Goal: Transaction & Acquisition: Obtain resource

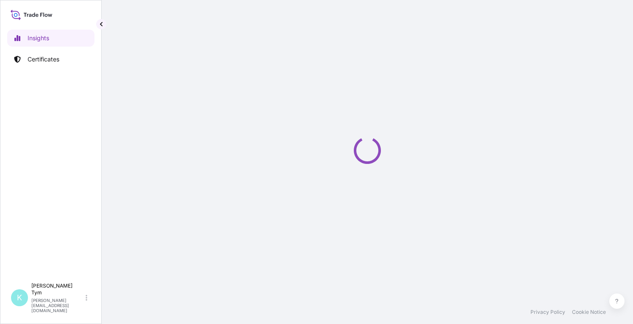
select select "2025"
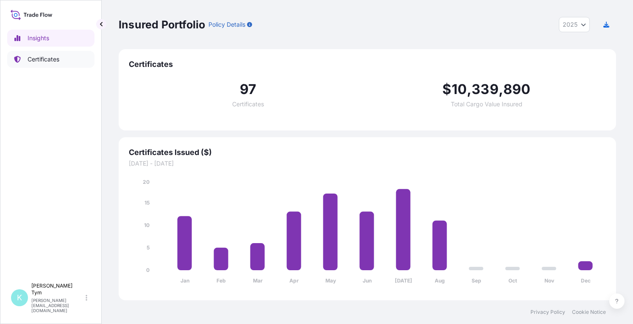
click at [49, 62] on p "Certificates" at bounding box center [44, 59] width 32 height 8
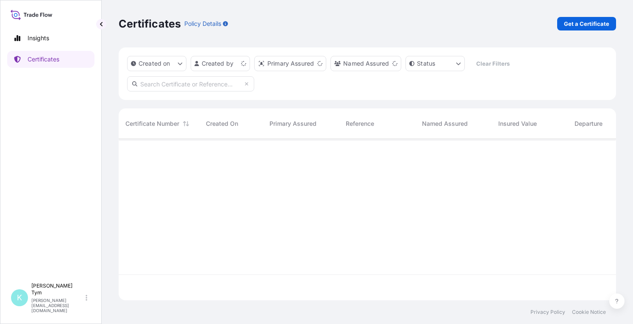
scroll to position [160, 491]
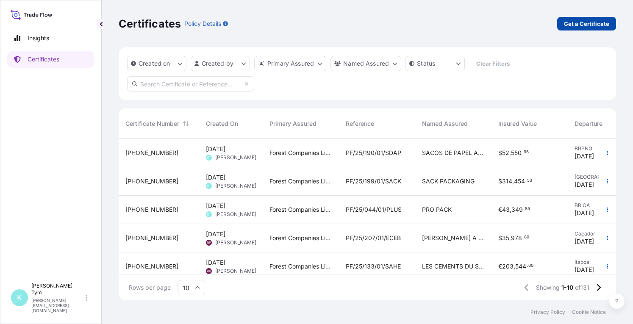
click at [571, 27] on p "Get a Certificate" at bounding box center [586, 24] width 45 height 8
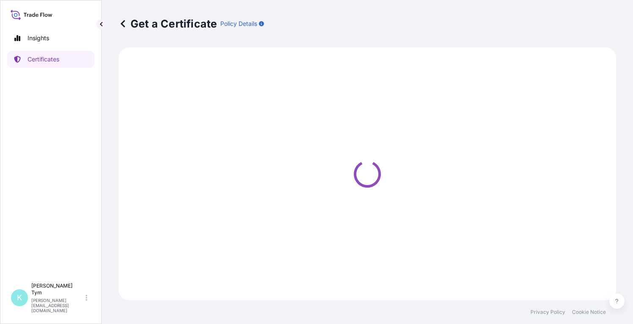
select select "Ocean Vessel"
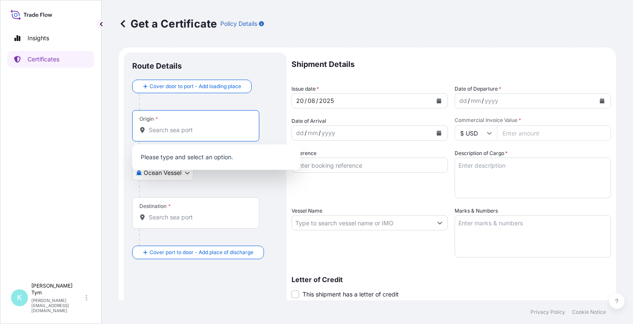
click at [200, 132] on input "Origin *" at bounding box center [199, 130] width 100 height 8
click at [190, 131] on input "Origin * Please select an origin" at bounding box center [199, 130] width 100 height 8
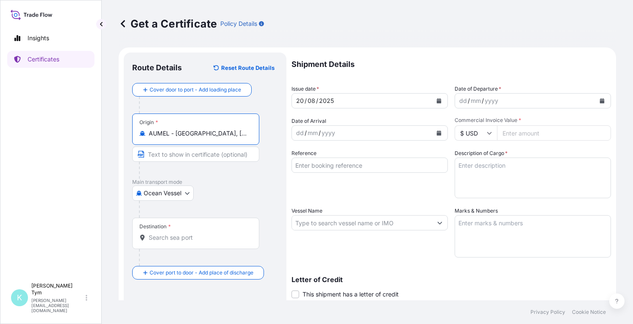
type input "AUMEL - [GEOGRAPHIC_DATA], [GEOGRAPHIC_DATA]"
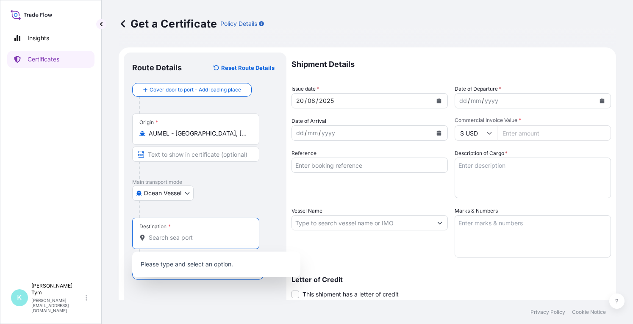
click at [170, 239] on input "Destination *" at bounding box center [199, 238] width 100 height 8
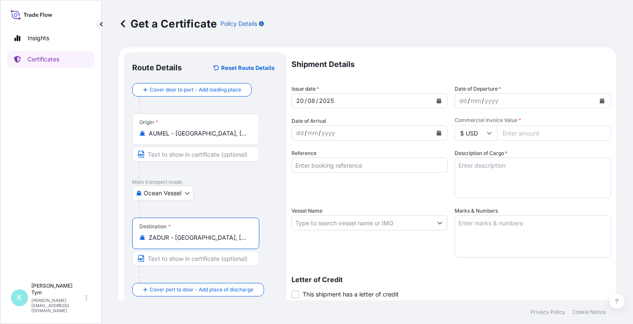
type input "ZADUR - [GEOGRAPHIC_DATA], [GEOGRAPHIC_DATA]"
click at [599, 100] on button "Calendar" at bounding box center [603, 101] width 14 height 14
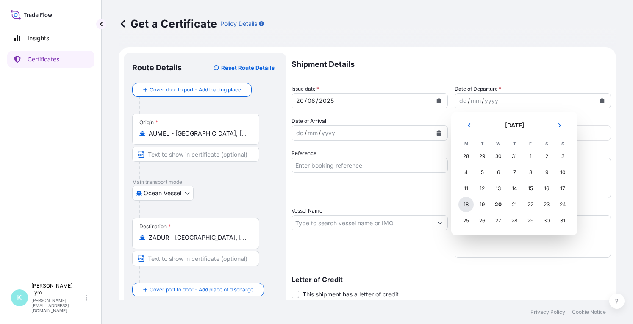
click at [465, 203] on div "18" at bounding box center [466, 204] width 15 height 15
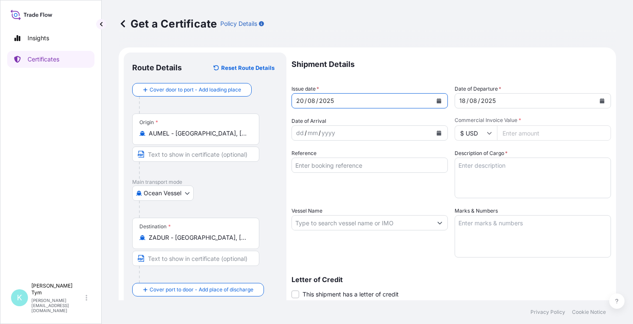
click at [437, 102] on icon "Calendar" at bounding box center [439, 100] width 5 height 5
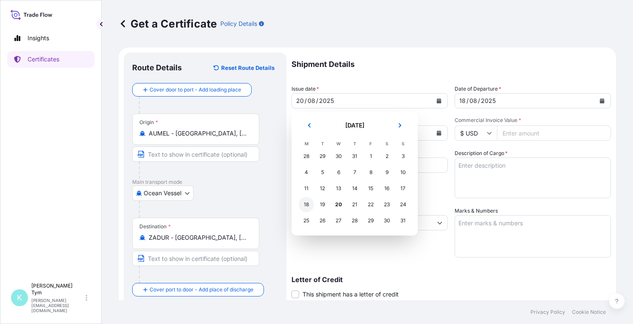
click at [305, 203] on div "18" at bounding box center [306, 204] width 15 height 15
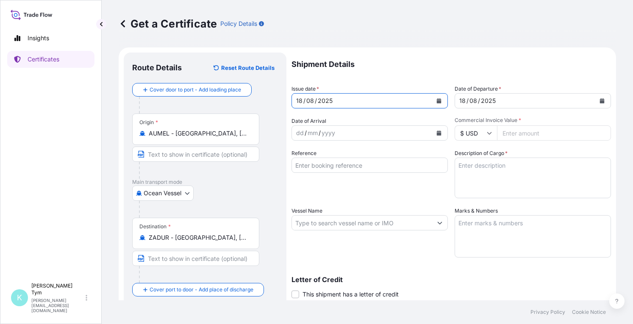
click at [437, 133] on icon "Calendar" at bounding box center [439, 133] width 5 height 5
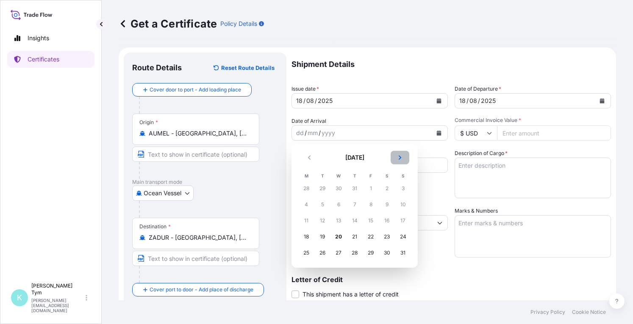
click at [397, 157] on button "Next" at bounding box center [400, 158] width 19 height 14
click at [384, 236] on div "27" at bounding box center [386, 236] width 15 height 15
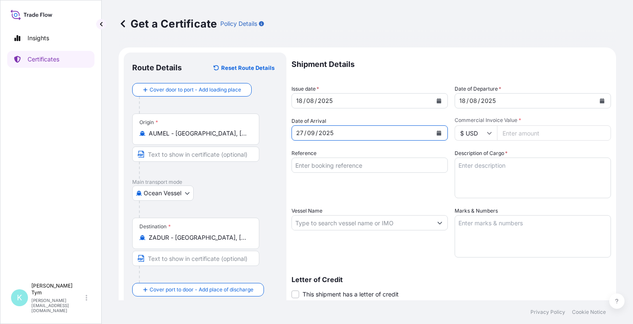
click at [487, 132] on icon at bounding box center [489, 133] width 5 height 5
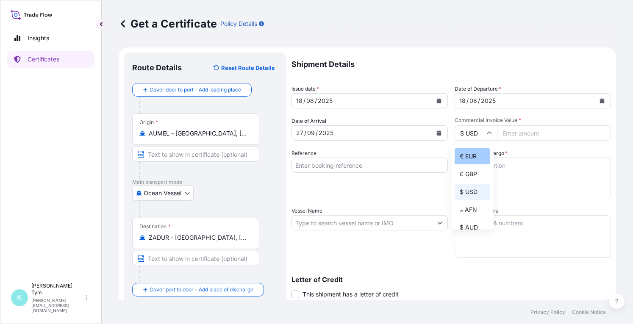
click at [474, 154] on div "€ EUR" at bounding box center [473, 156] width 36 height 16
type input "€ EUR"
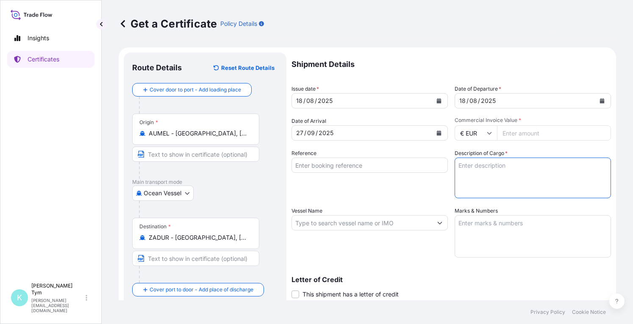
click at [469, 171] on textarea "Description of Cargo *" at bounding box center [533, 178] width 156 height 41
type textarea "146.168 MT SACK KRAFT PAPER"
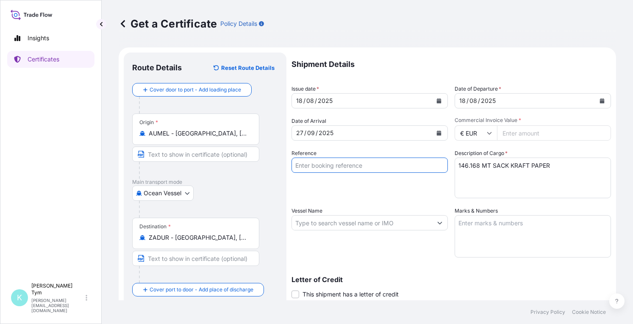
click at [429, 167] on input "Reference" at bounding box center [370, 165] width 156 height 15
type input "PF/25/146/01/SACK"
click at [475, 166] on textarea "146.168 MT SACK KRAFT PAPER" at bounding box center [533, 178] width 156 height 41
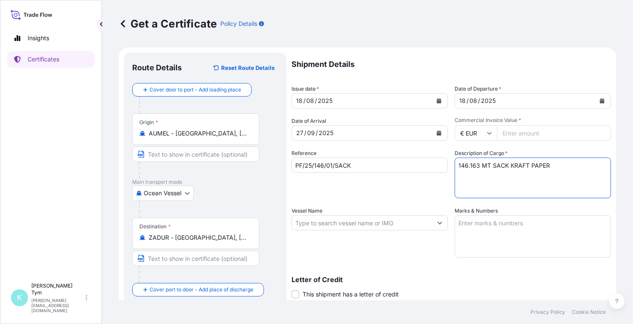
type textarea "146.163 MT SACK KRAFT PAPER"
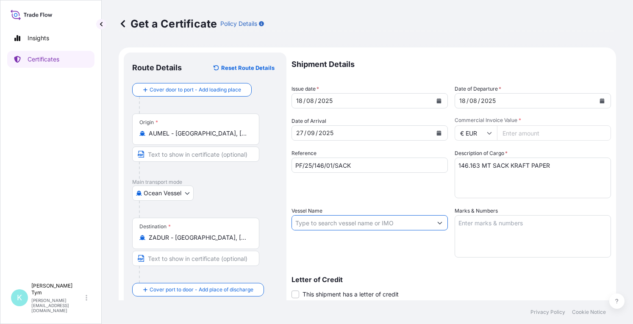
click at [395, 223] on input "Vessel Name" at bounding box center [362, 222] width 140 height 15
paste input "COSCO [GEOGRAPHIC_DATA]"
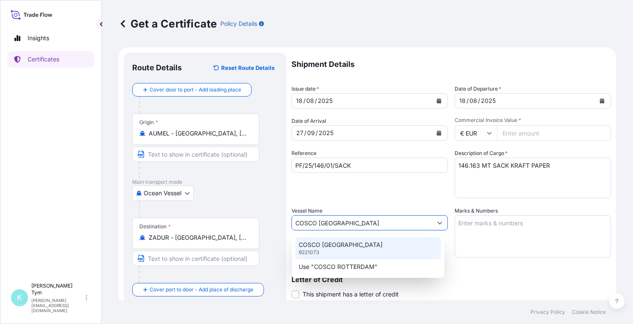
click at [364, 245] on div "COSCO ROTTERDAM 9221073" at bounding box center [368, 248] width 146 height 22
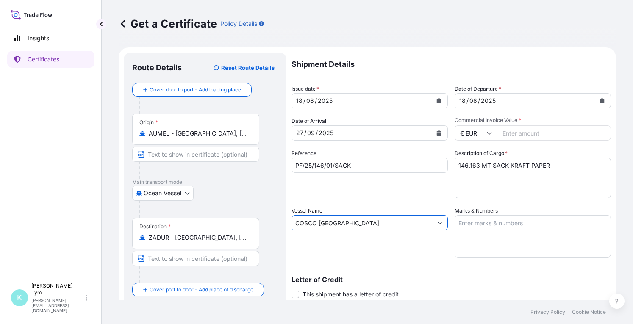
type input "COSCO [GEOGRAPHIC_DATA]"
click at [489, 241] on textarea "Marks & Numbers" at bounding box center [533, 236] width 156 height 42
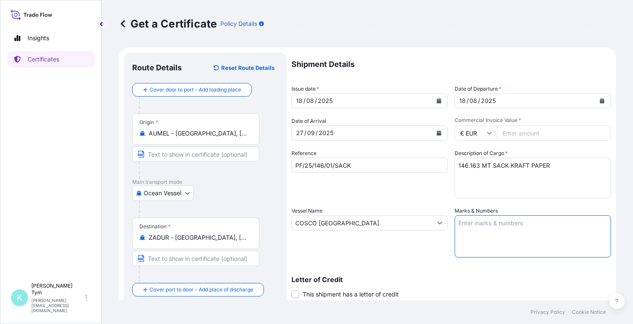
paste textarea "SACKS PACKAGING PF/25/146 DURBAN [GEOGRAPHIC_DATA]"
type textarea "SACKS PACKAGING PF/25/146 DURBAN [GEOGRAPHIC_DATA]"
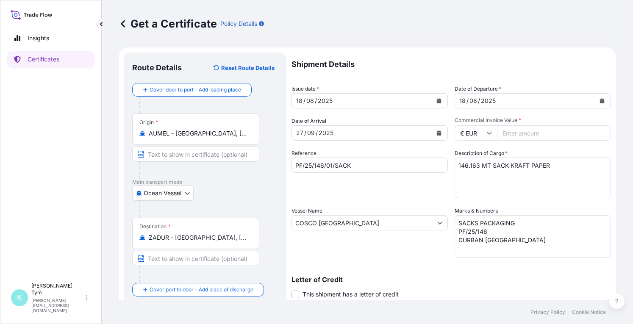
click at [511, 132] on input "Commercial Invoice Value *" at bounding box center [554, 132] width 114 height 15
type input "126788.55"
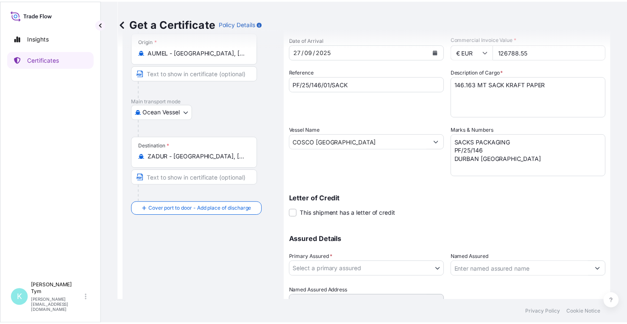
scroll to position [85, 0]
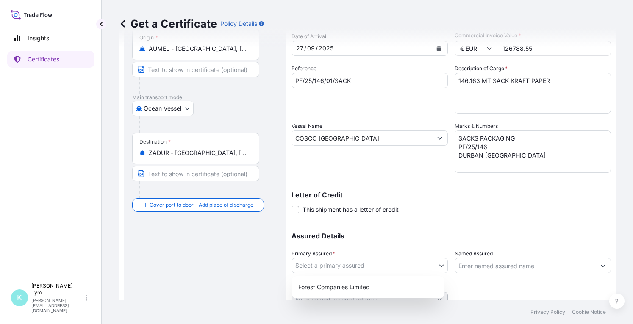
click at [414, 265] on body "Insights Certificates K [PERSON_NAME] [PERSON_NAME][EMAIL_ADDRESS][DOMAIN_NAME]…" at bounding box center [316, 162] width 633 height 324
click at [368, 284] on div "Forest Companies Limited" at bounding box center [368, 287] width 146 height 15
select select "31422"
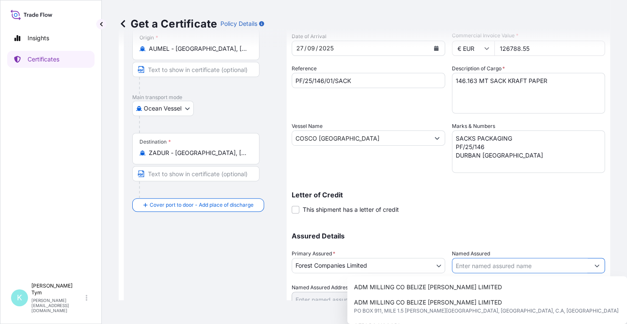
click at [469, 267] on input "Named Assured" at bounding box center [520, 265] width 137 height 15
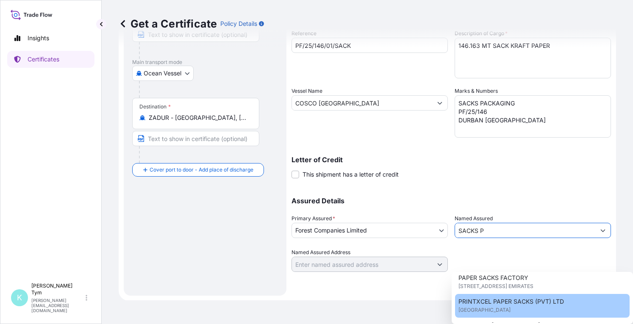
scroll to position [0, 0]
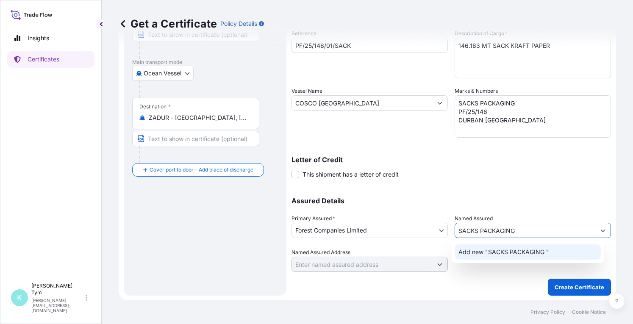
click at [469, 254] on span "Add new "SACKS PACKAGING "" at bounding box center [504, 252] width 91 height 8
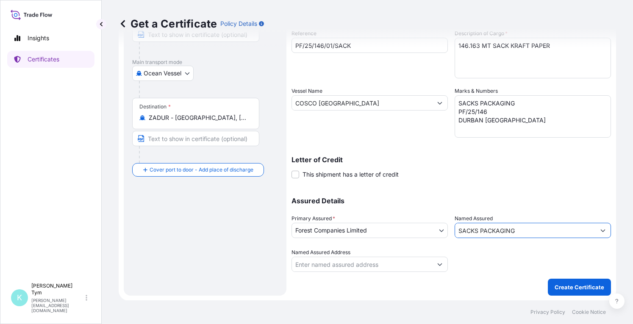
type input "SACKS PACKAGING"
click at [374, 265] on input "Named Assured Address" at bounding box center [362, 264] width 140 height 15
click at [321, 265] on input "Named Assured Address" at bounding box center [362, 264] width 140 height 15
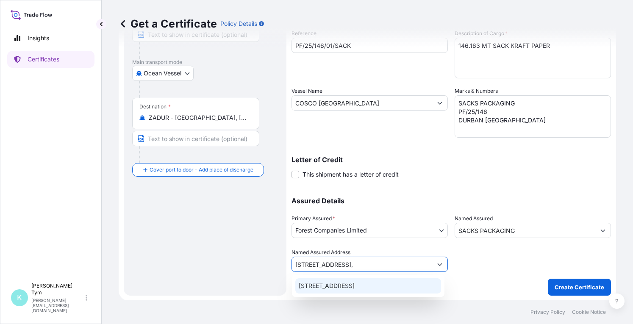
click at [327, 286] on div "[STREET_ADDRESS]" at bounding box center [368, 286] width 146 height 15
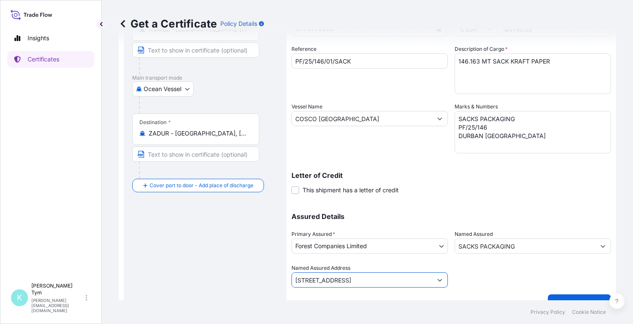
scroll to position [120, 0]
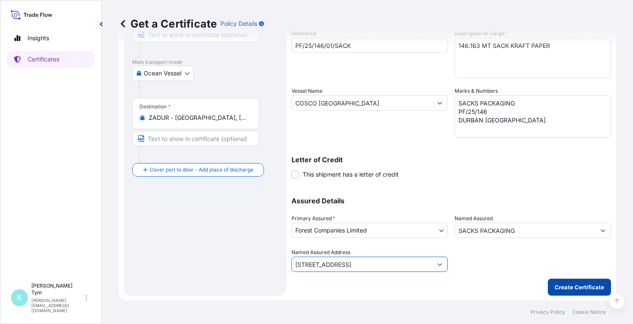
type input "[STREET_ADDRESS]"
click at [558, 286] on p "Create Certificate" at bounding box center [580, 287] width 50 height 8
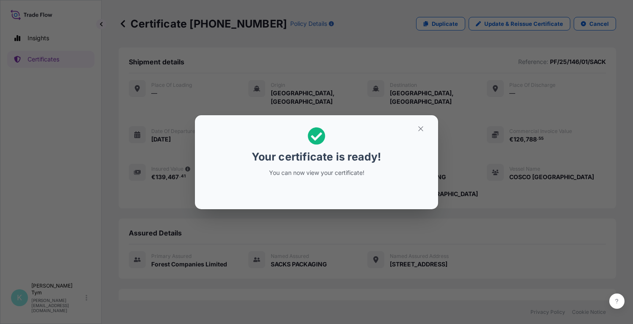
click at [226, 258] on div "Your certificate is ready! You can now view your certificate!" at bounding box center [316, 162] width 633 height 324
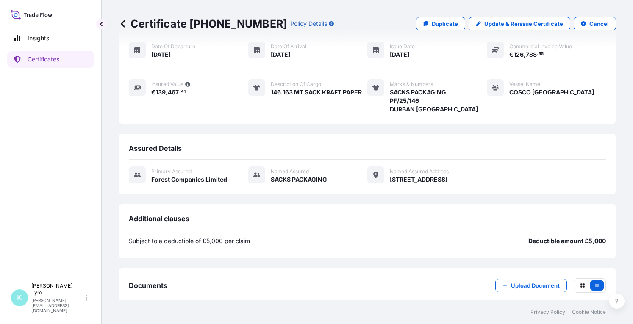
scroll to position [127, 0]
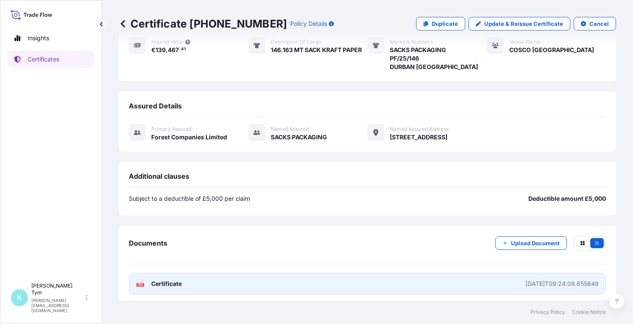
click at [168, 280] on span "Certificate" at bounding box center [166, 284] width 31 height 8
